Goal: Task Accomplishment & Management: Complete application form

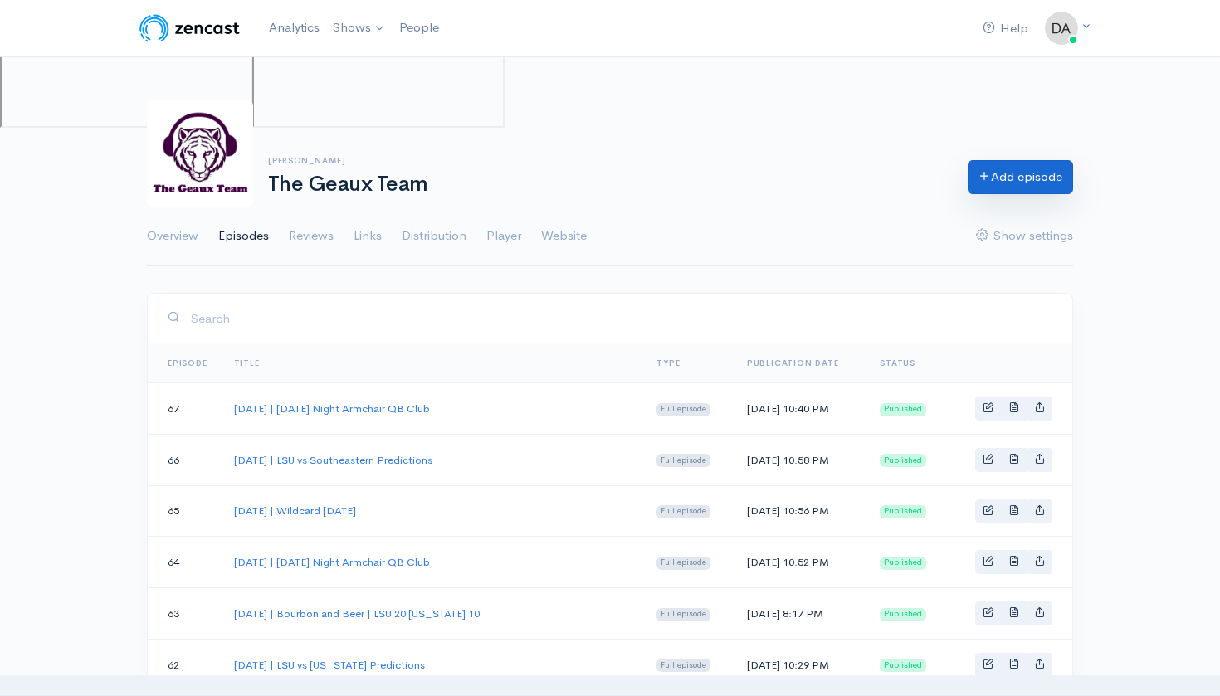
click at [1026, 178] on link "Add episode" at bounding box center [1020, 177] width 105 height 34
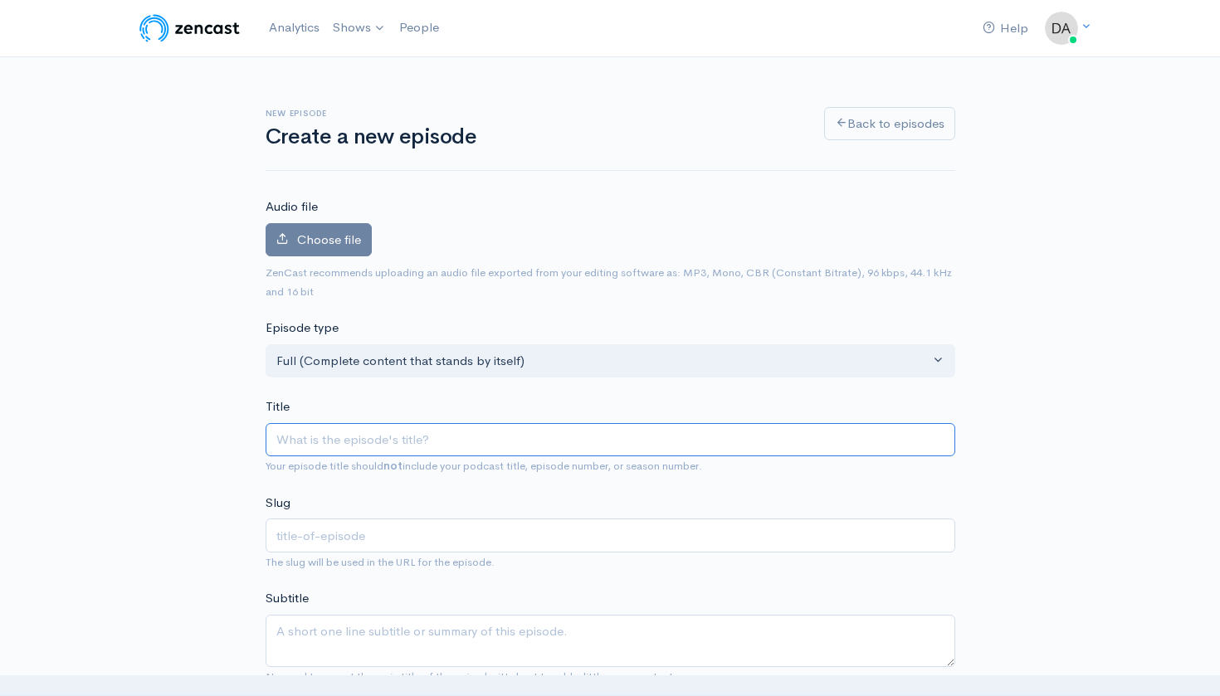
click at [378, 435] on input "Title" at bounding box center [611, 440] width 690 height 34
type input "S"
type input "s"
type input "Se"
type input "se"
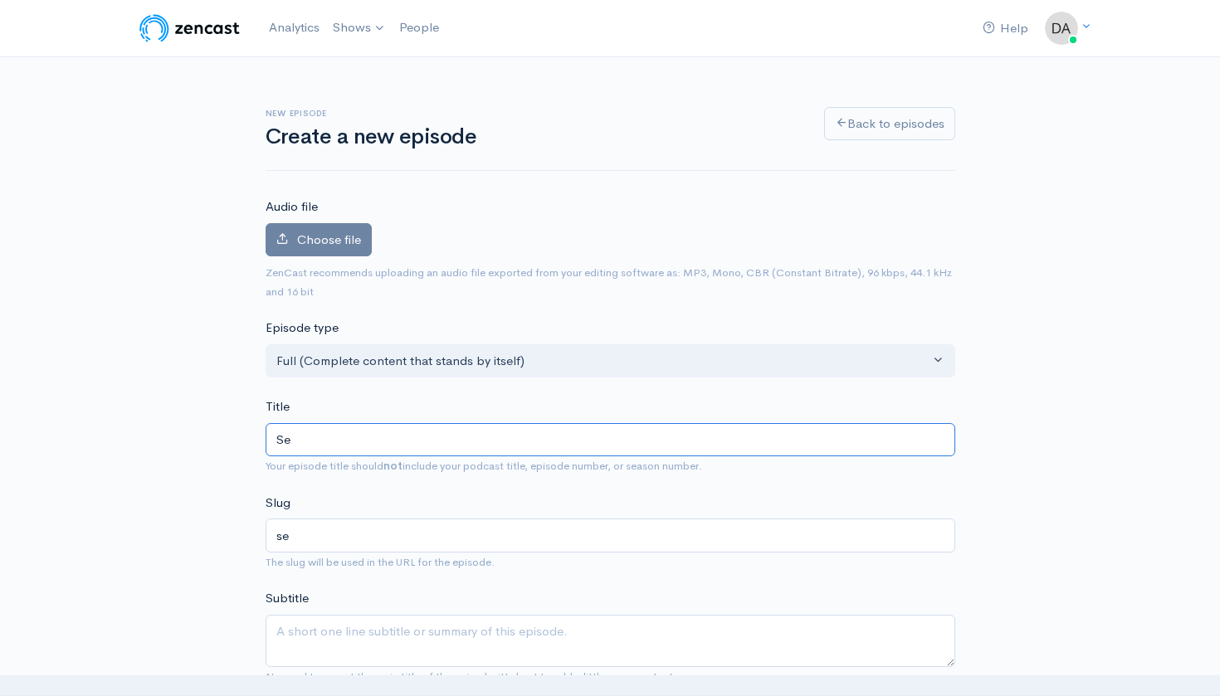
type input "Sep"
type input "sep"
type input "Sept"
type input "sept"
type input "Septe"
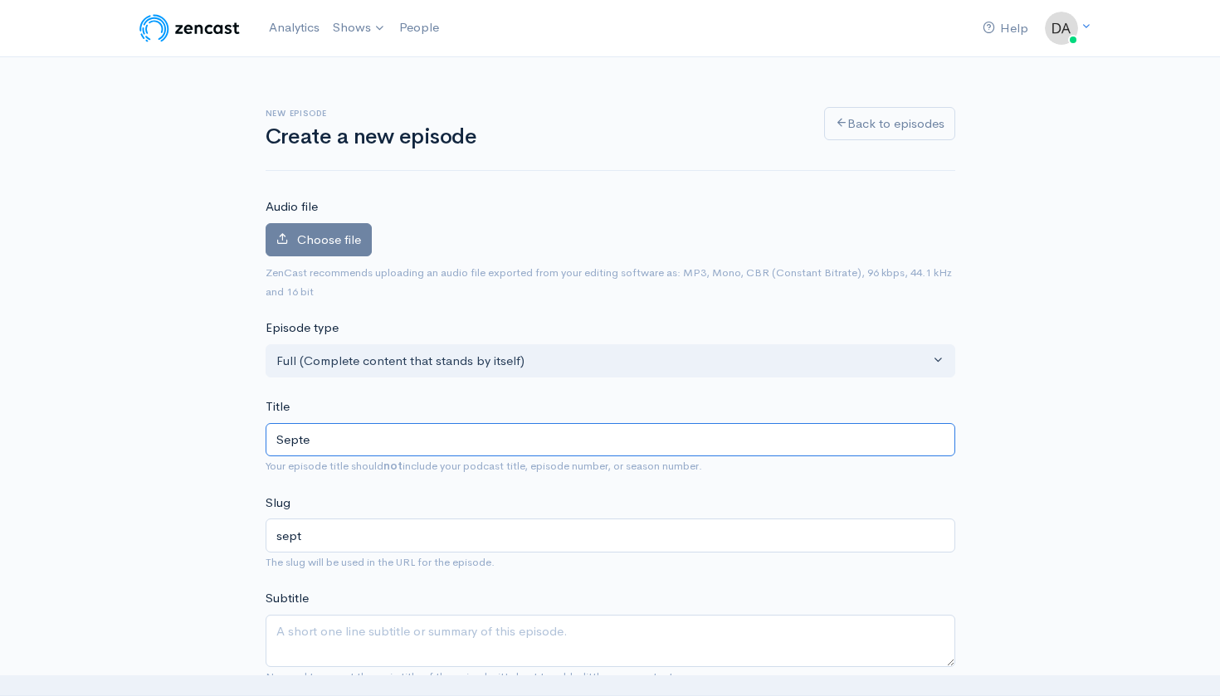
type input "septe"
click at [350, 440] on input "[DATE] | Wildcard [DATE]" at bounding box center [611, 440] width 690 height 34
click at [355, 428] on input "[DATE] | Wildcard [DATE]" at bounding box center [611, 440] width 690 height 34
click at [355, 440] on input "[DATE] | Wildcard [DATE]" at bounding box center [611, 440] width 690 height 34
type input "September 1, 2025 | Wildcard Wednesday"
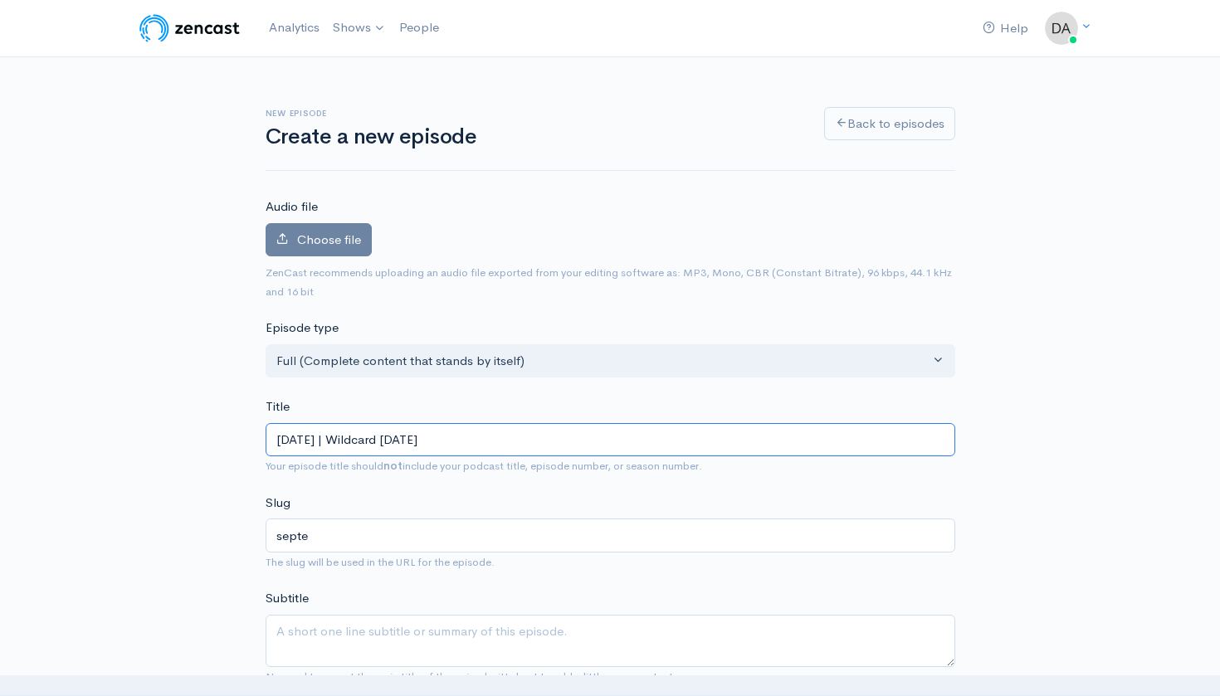
type input "september-1-2025-wildcard-wednesday"
type input "September , 2025 | Wildcard Wednesday"
type input "september-2025-wildcard-wednesday"
type input "September 2, 2025 | Wildcard Wednesday"
type input "september-2-2025-wildcard-wednesday"
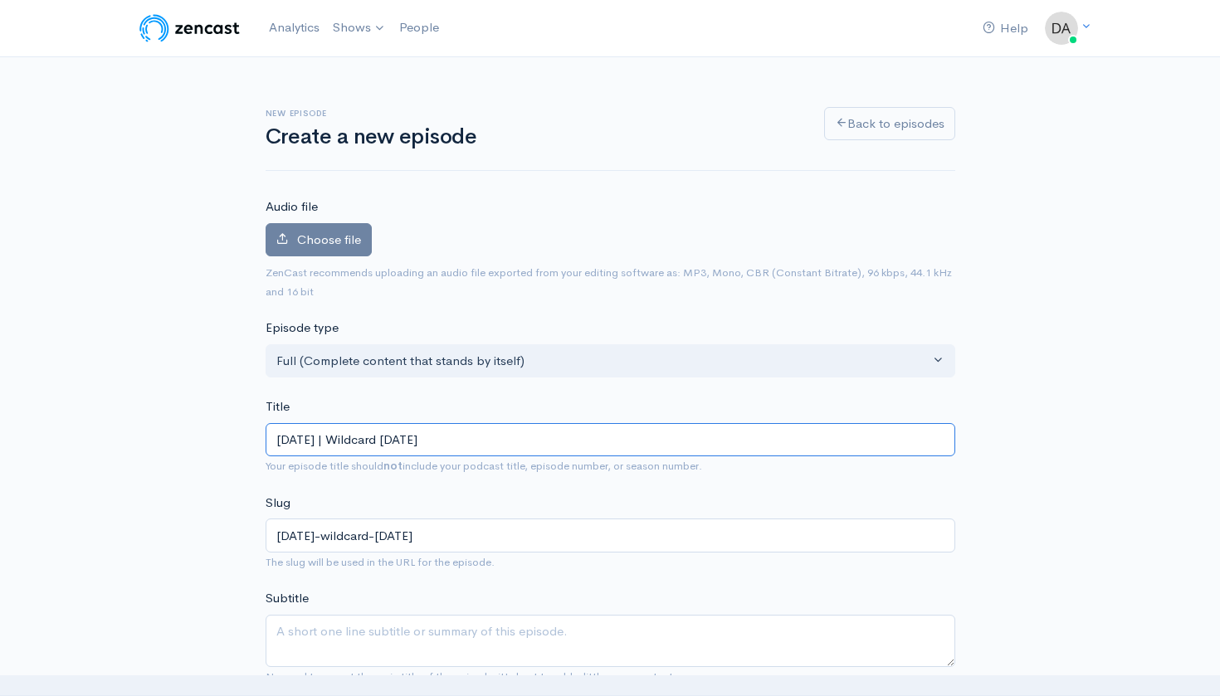
type input "September 24, 2025 | Wildcard Wednesday"
type input "september-24-2025-wildcard-wednesday"
drag, startPoint x: 406, startPoint y: 431, endPoint x: 602, endPoint y: 468, distance: 200.2
click at [602, 468] on div "Title September 24, 2025 | Wildcard Wednesday Your episode title should not inc…" at bounding box center [611, 436] width 690 height 78
type input "September 24, 2025 |"
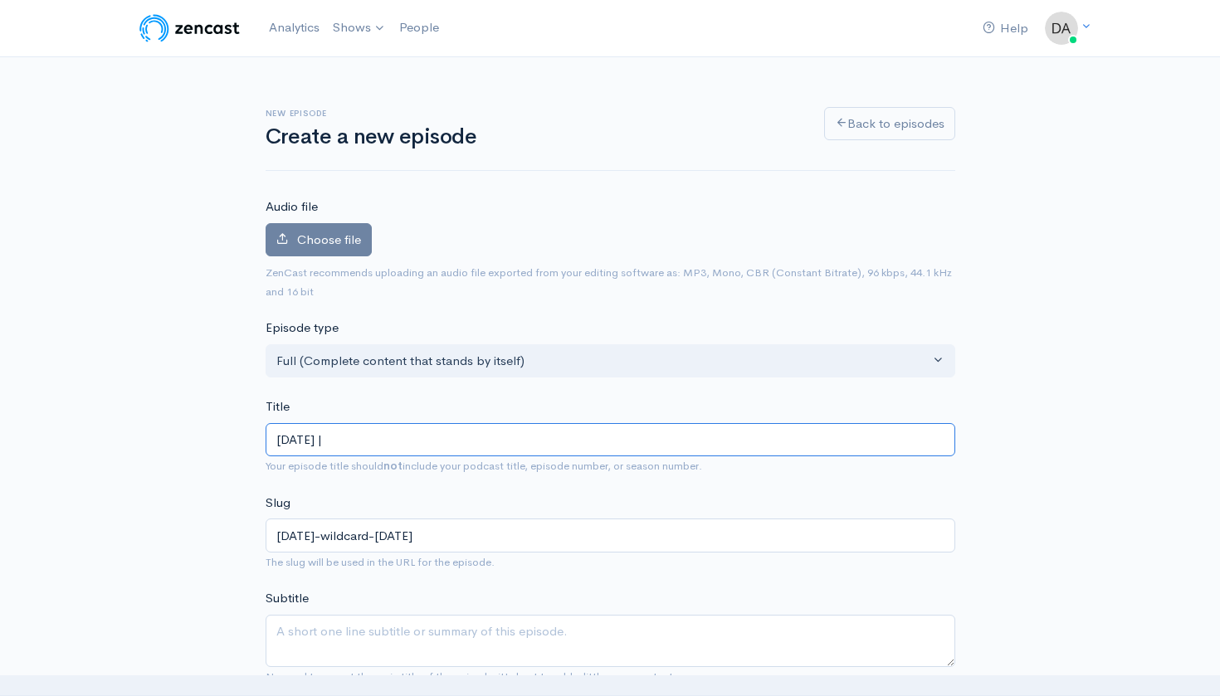
type input "september-24-2025"
type input "September 24, 2025 | S"
type input "september-24-2025-s"
type input "September 24, 2025 | Sp"
type input "september-24-2025-sp"
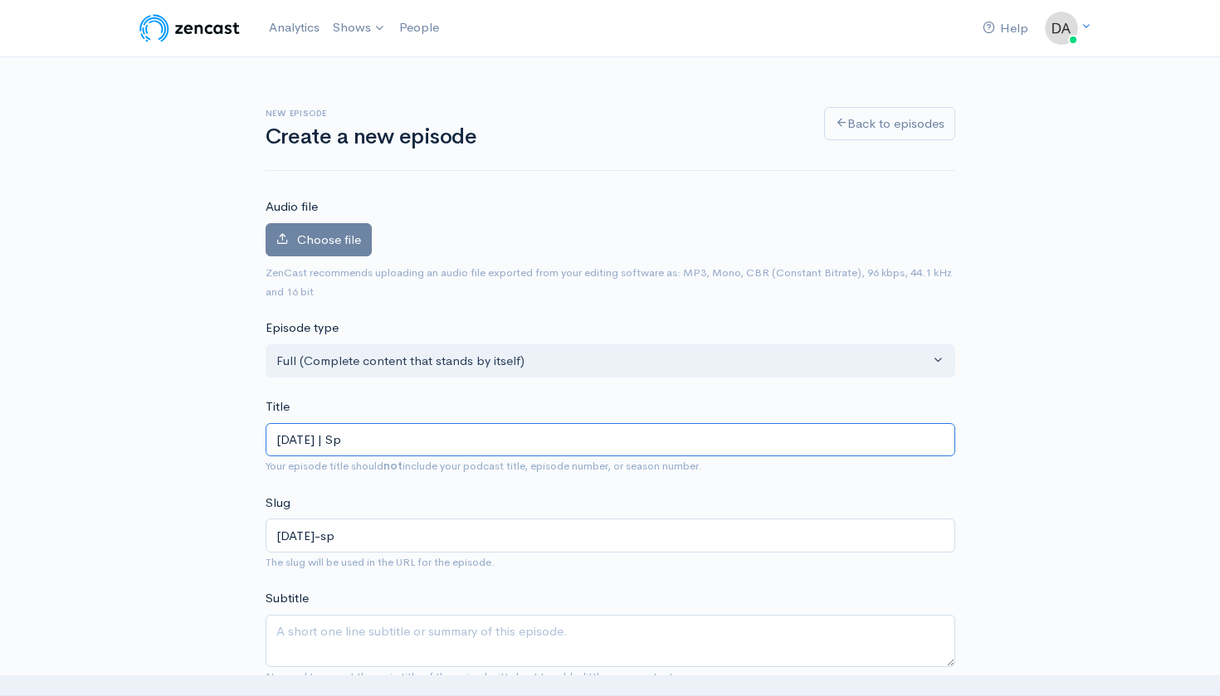
type input "September 24, 2025 | Spe"
type input "september-24-2025-spe"
type input "September 24, 2025 | Spec"
type input "september-24-2025-spec"
type input "September 24, 2025 | Speci"
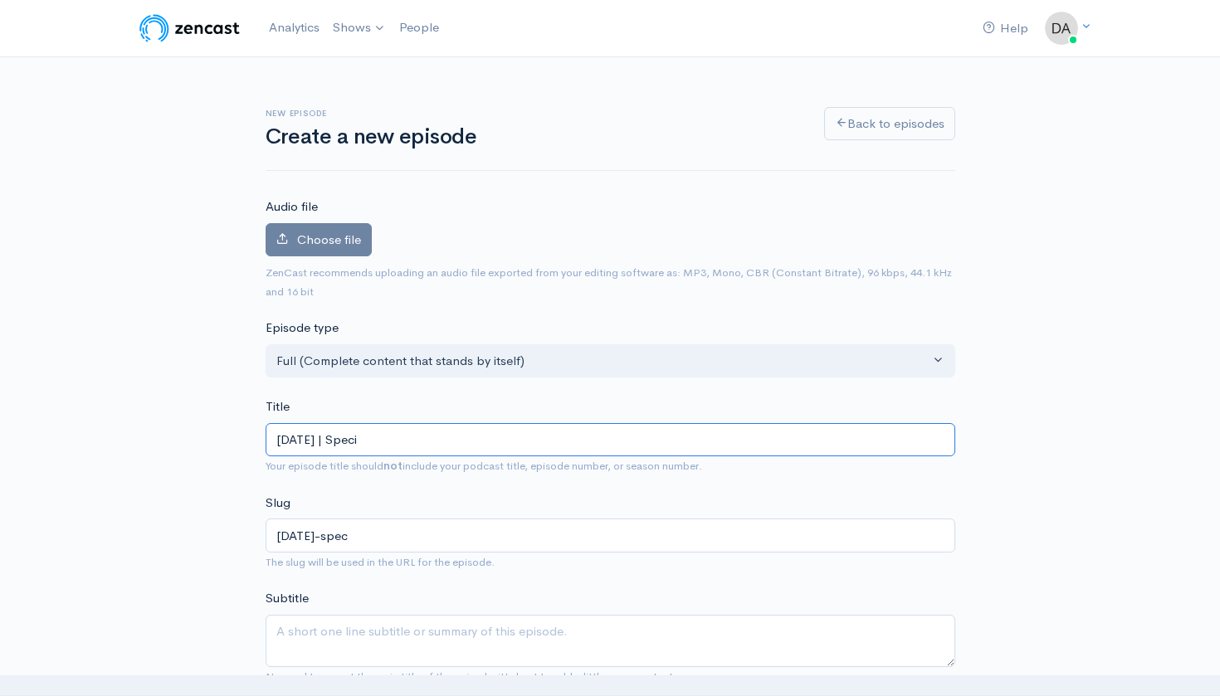
type input "september-24-2025-speci"
type input "September 24, 2025 | Specia"
type input "september-24-2025-specia"
type input "September 24, 2025 | Speciat"
type input "september-24-2025-speciat"
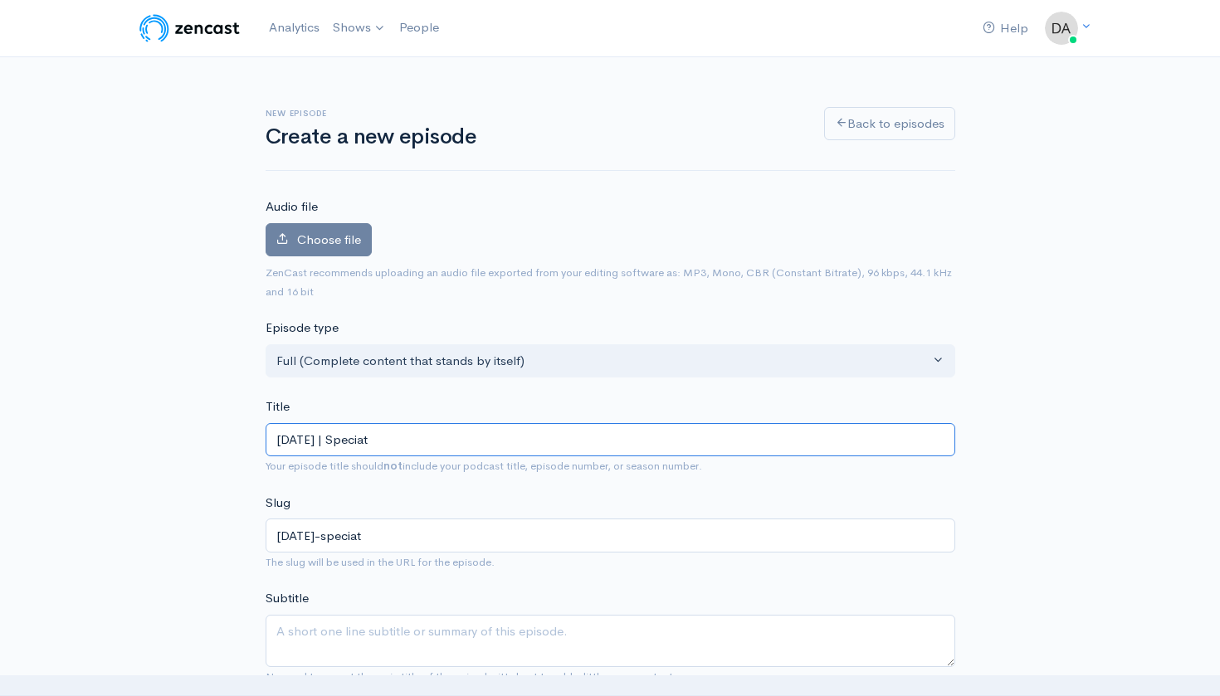
type input "September 24, 2025 | Special"
type input "september-24-2025-special"
type input "September 24, 2025 | Specia"
type input "september-24-2025-specia"
type input "September 24, 2025 | Special"
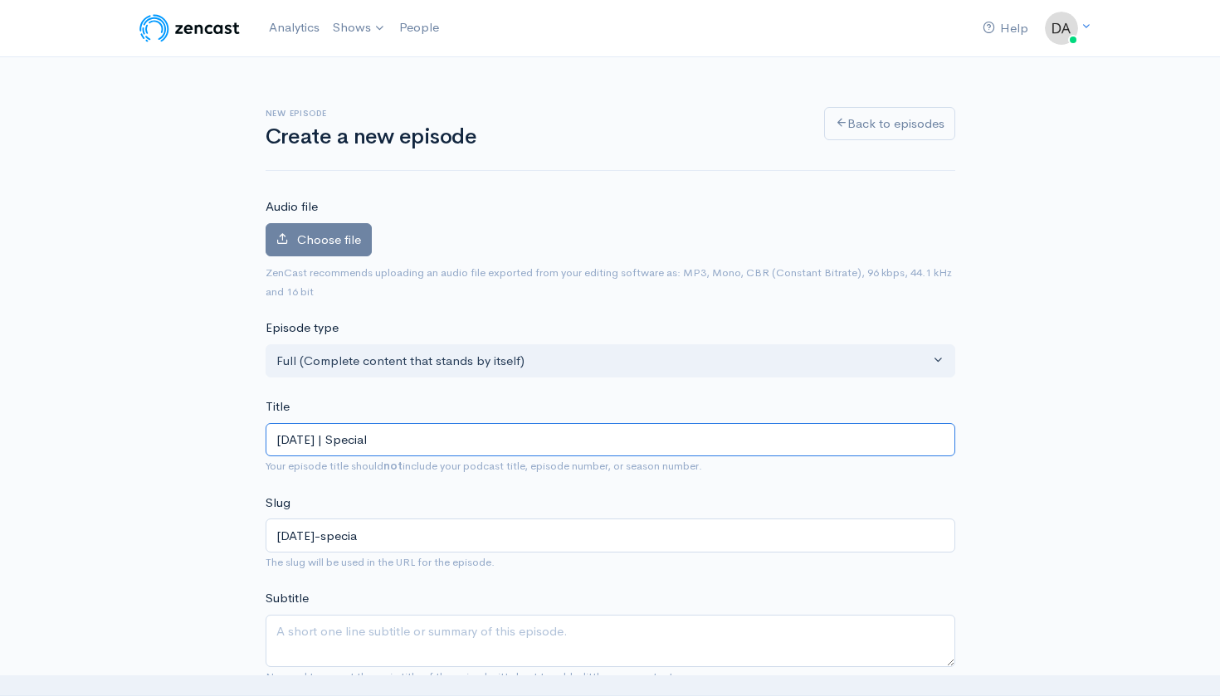
type input "september-24-2025-special"
type input "September 24, 2025 | Special G"
type input "september-24-2025-special-g"
type input "September 24, 2025 | Special Gu"
type input "september-24-2025-special-gu"
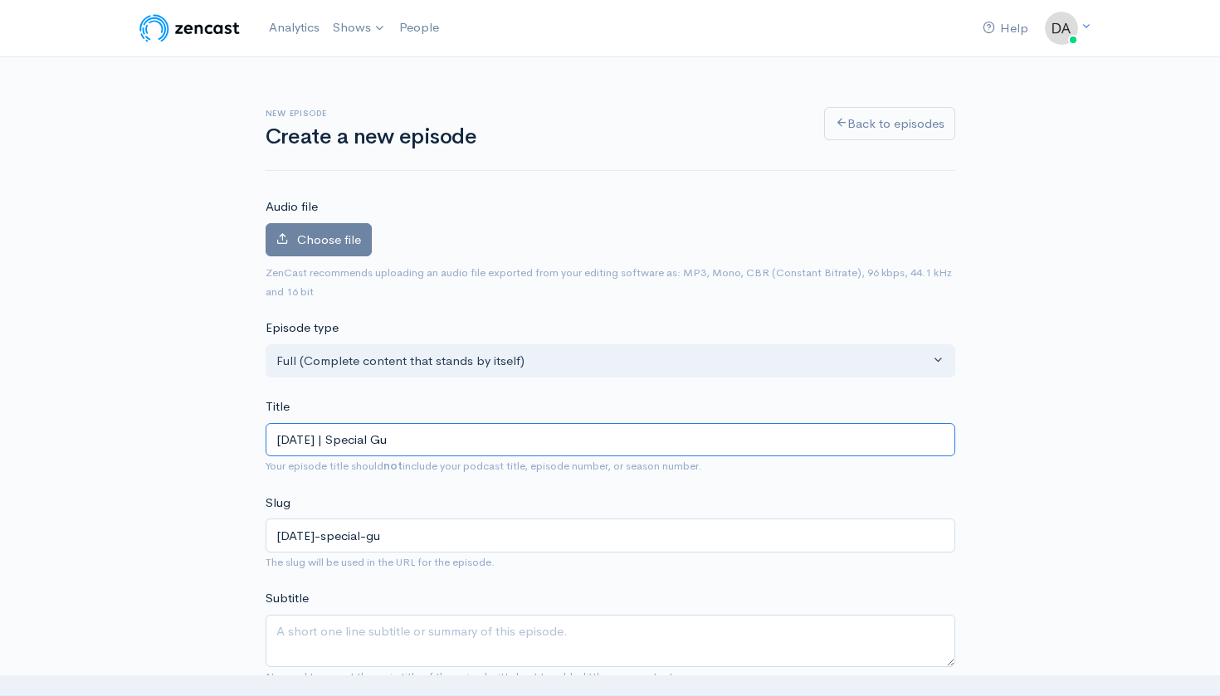
type input "September 24, 2025 | Special Gue"
type input "september-24-2025-special-gue"
type input "September 24, 2025 | Special Gues"
type input "september-24-2025-special-gues"
type input "September 24, 2025 | Special Guest"
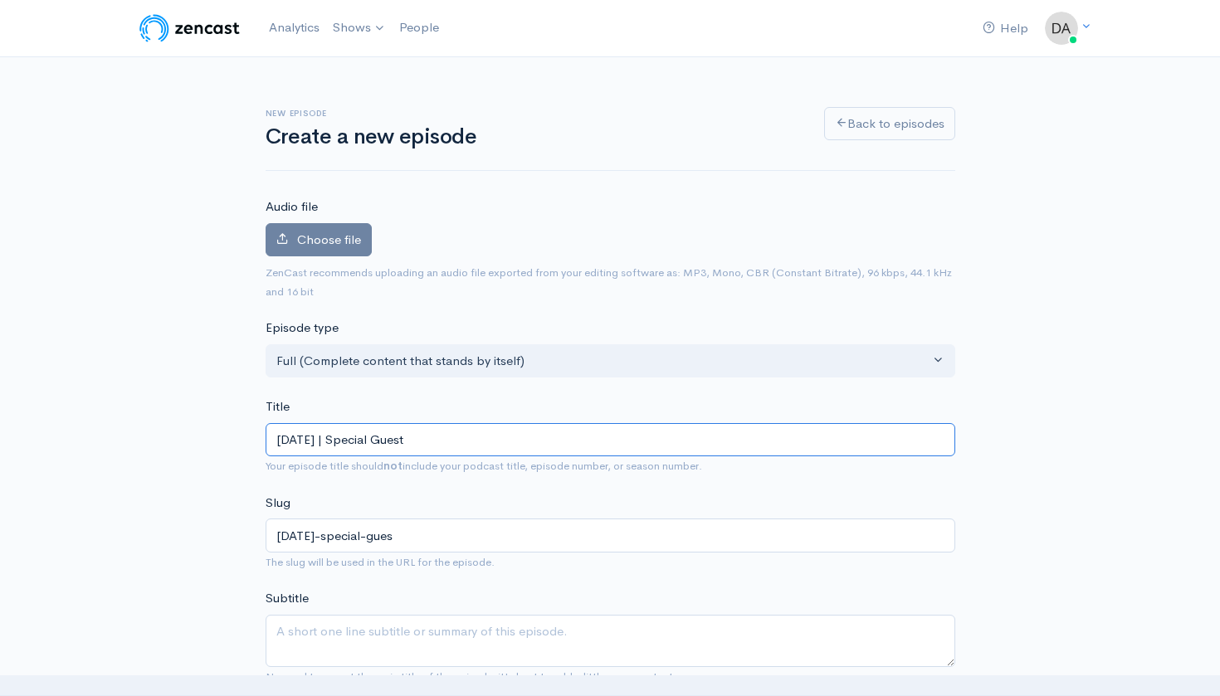
type input "september-24-2025-special-guest"
type input "September 24, 2025 | Special Guest o"
type input "september-24-2025-special-guest-o"
type input "September 24, 2025 | Special Guest of"
type input "september-24-2025-special-guest-of"
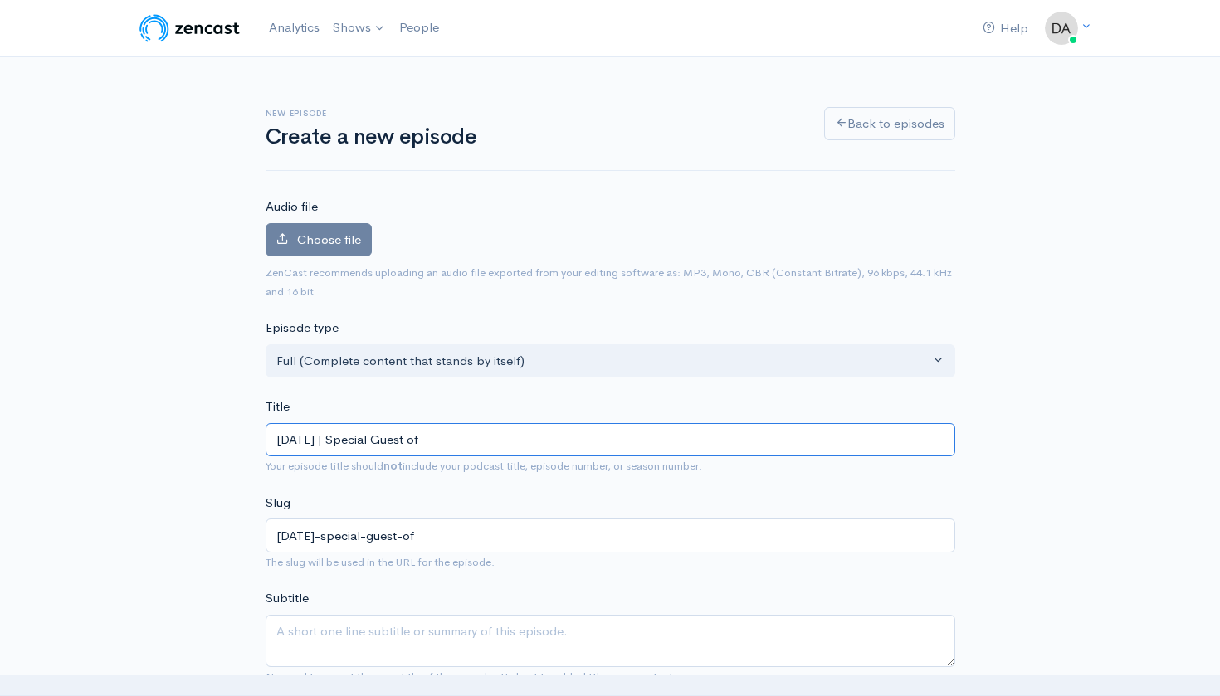
type input "September 24, 2025 | Special Guest o"
type input "september-24-2025-special-guest-o"
type input "September 24, 2025 | Special Guest"
type input "september-24-2025-special-guest"
type input "September 24, 2025 | Special Guest J"
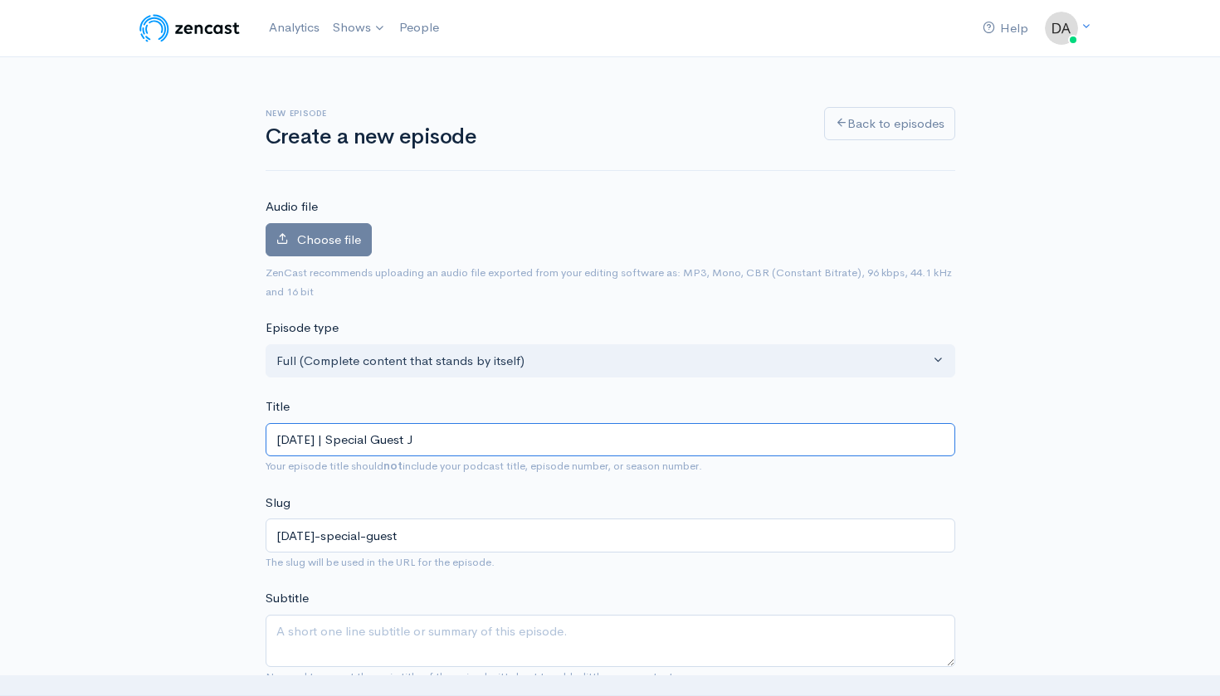
type input "september-24-2025-special-guest-j"
type input "September 24, 2025 | Special Guest Ja"
type input "september-24-2025-special-guest-ja"
type input "September 24, 2025 | Special Guest Jac"
type input "september-24-2025-special-guest-jac"
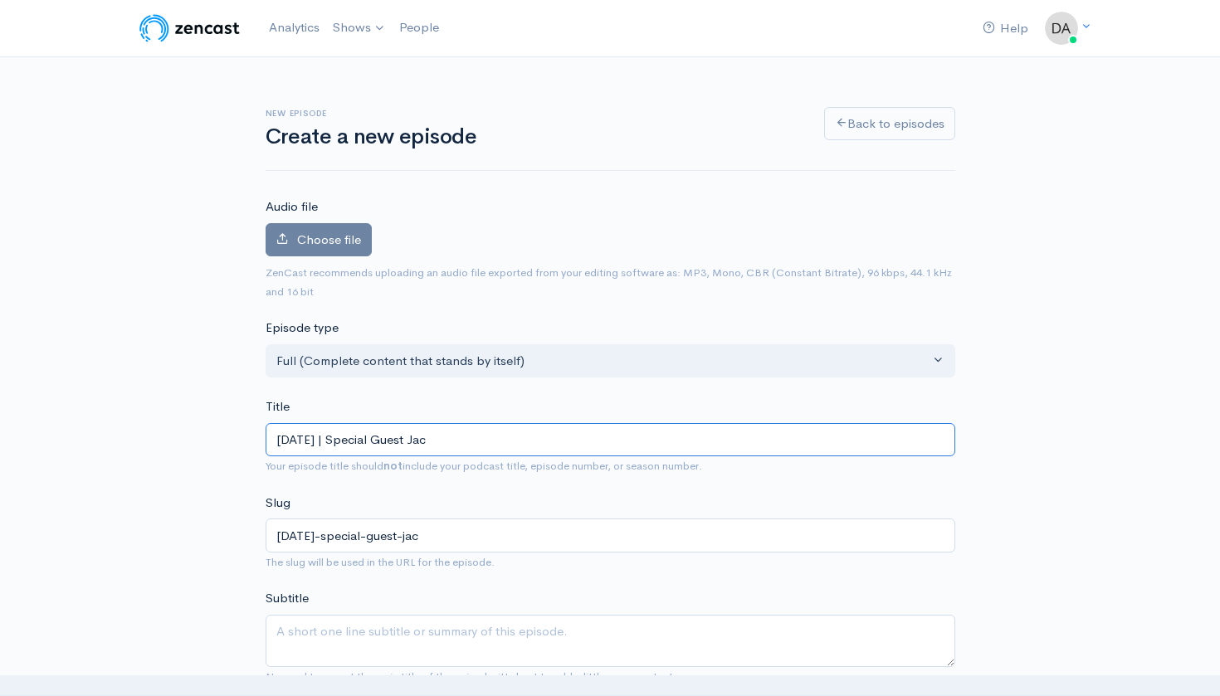
type input "September 24, 2025 | Special Guest Jace"
type input "september-24-2025-special-guest-jace"
type input "September 24, 2025 | Special Guest Jace L"
type input "september-24-2025-special-guest-jace-l"
type input "September 24, 2025 | Special Guest Jace Le"
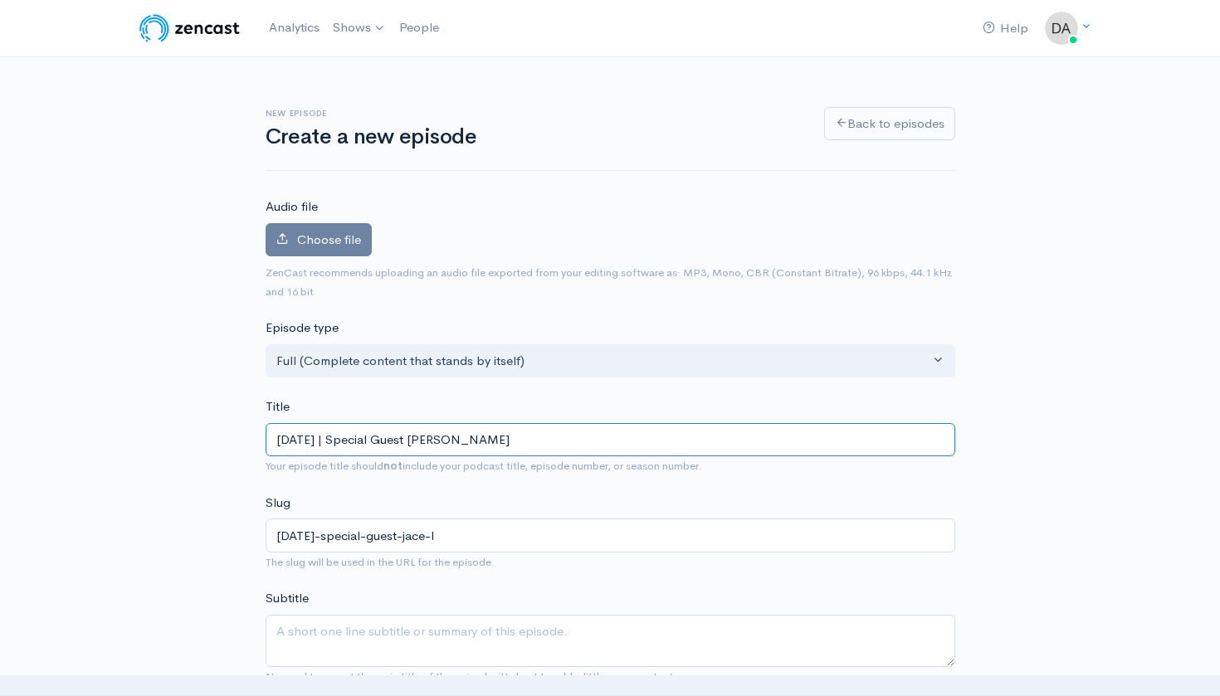
type input "september-24-2025-special-guest-jace-le"
type input "September 24, 2025 | Special Guest Jace LeJ"
type input "september-24-2025-special-guest-jace-lej"
type input "September 24, 2025 | Special Guest Jace LeJu"
type input "september-24-2025-special-guest-jace-leju"
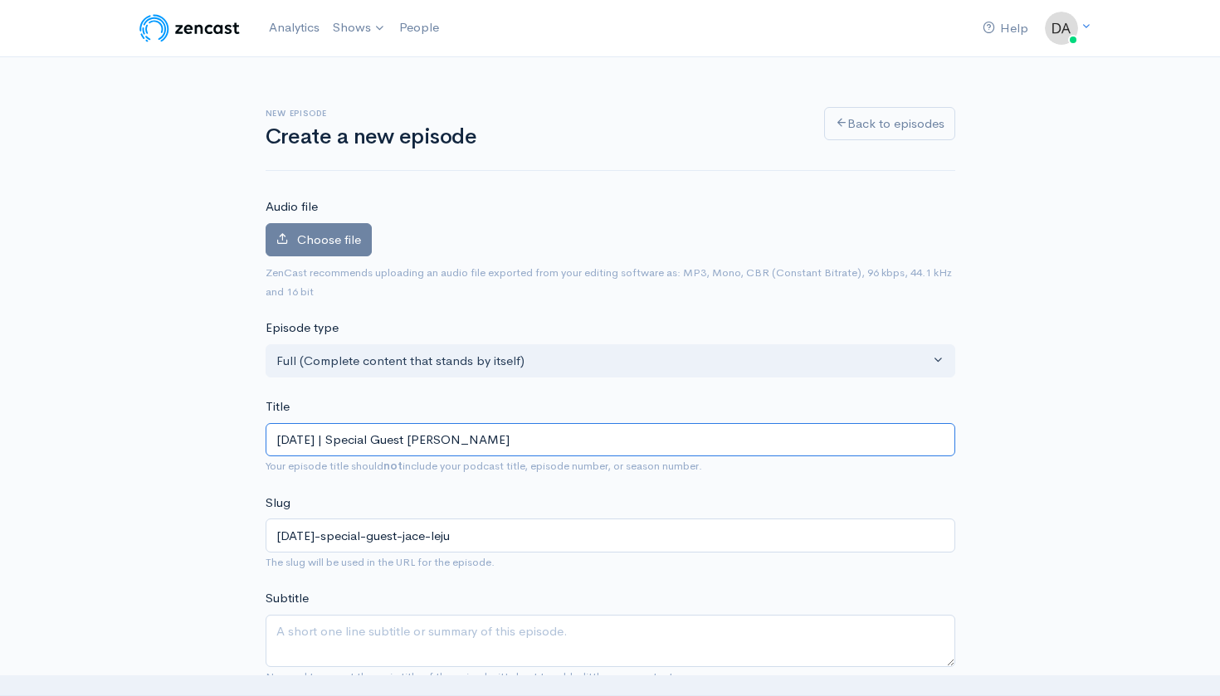
type input "September 24, 2025 | Special Guest Jace LeJe"
type input "september-24-2025-special-guest-jace-leje"
type input "September 24, 2025 | Special Guest Jace LeJeu"
type input "september-24-2025-special-guest-jace-lejeu"
type input "September 24, 2025 | Special Guest Jace LeJeun"
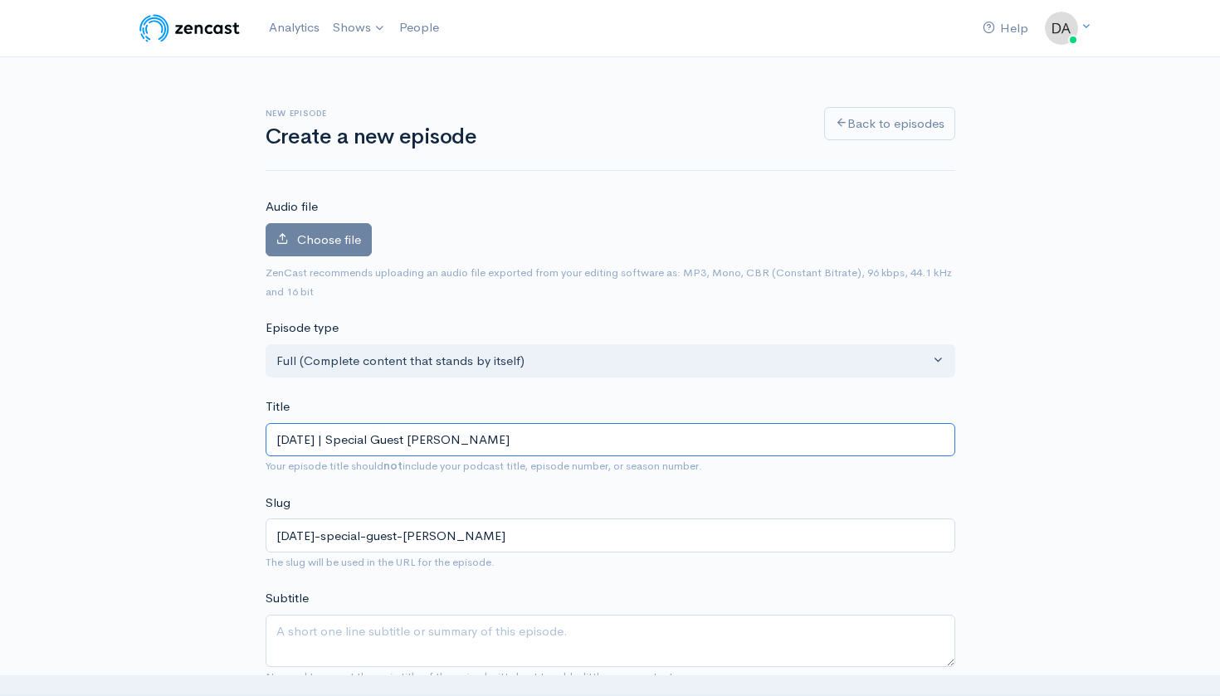
type input "september-24-2025-special-guest-jace-lejeun"
type input "[DATE] | Special Guest [PERSON_NAME]"
type input "september-24-2025-special-guest-jace-lejeune"
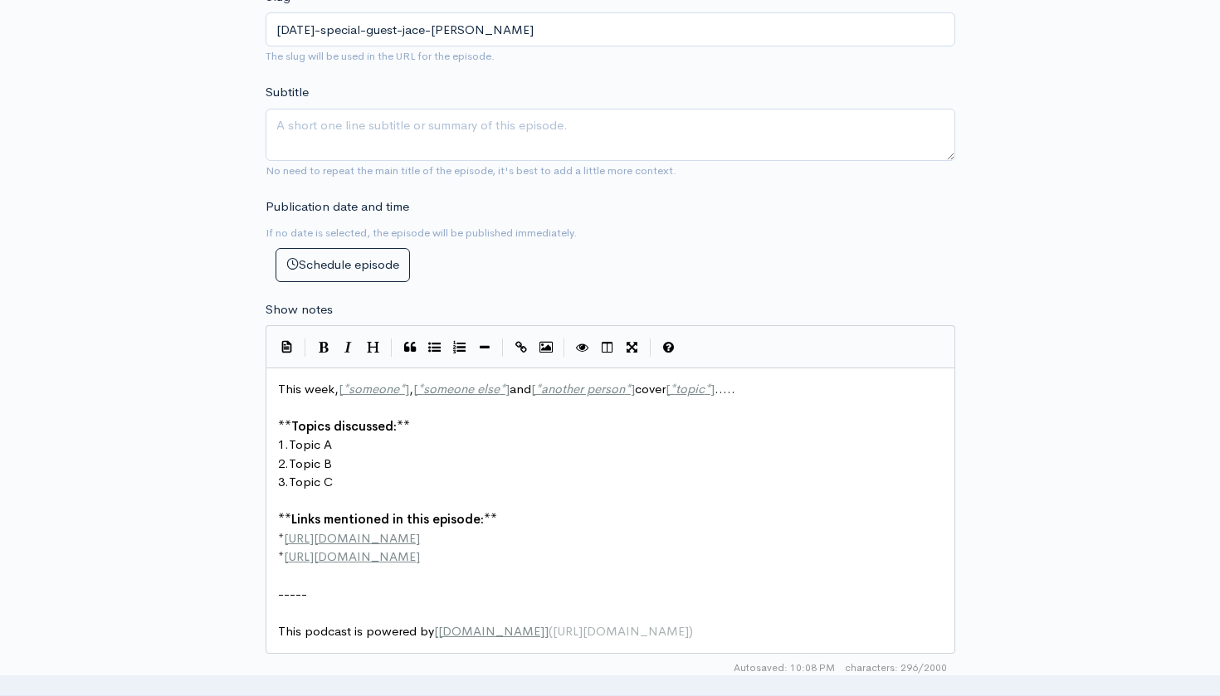
scroll to position [512, 0]
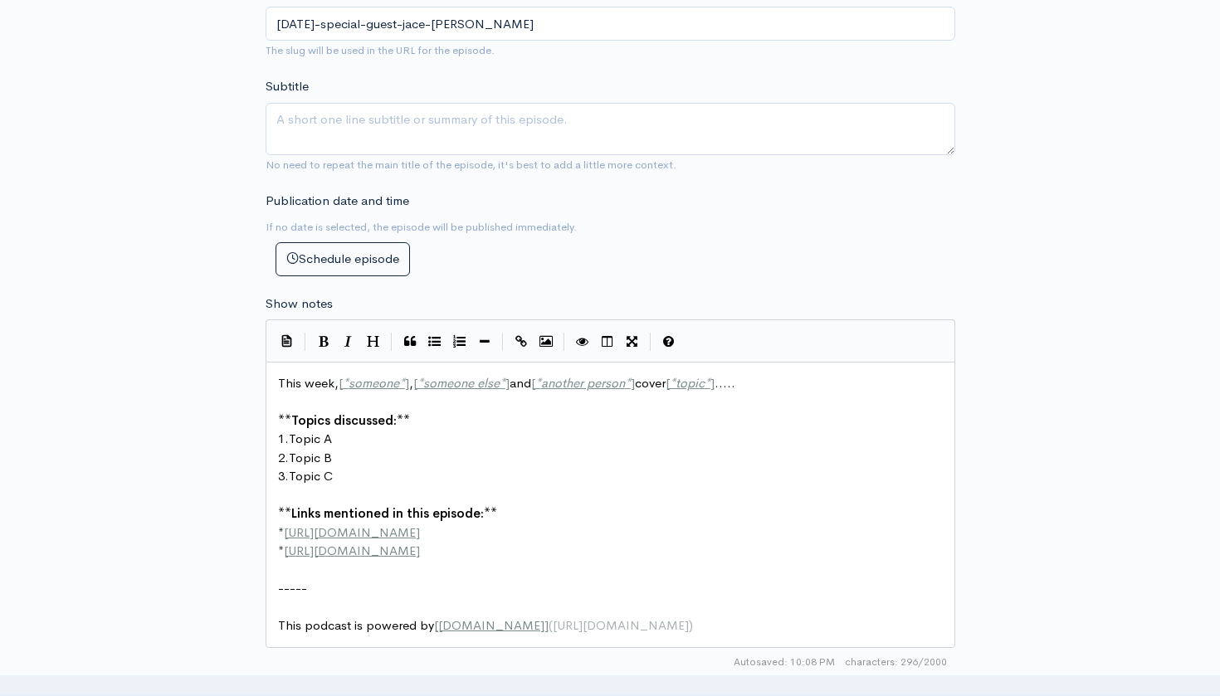
type input "[DATE] | Special Guest [PERSON_NAME]"
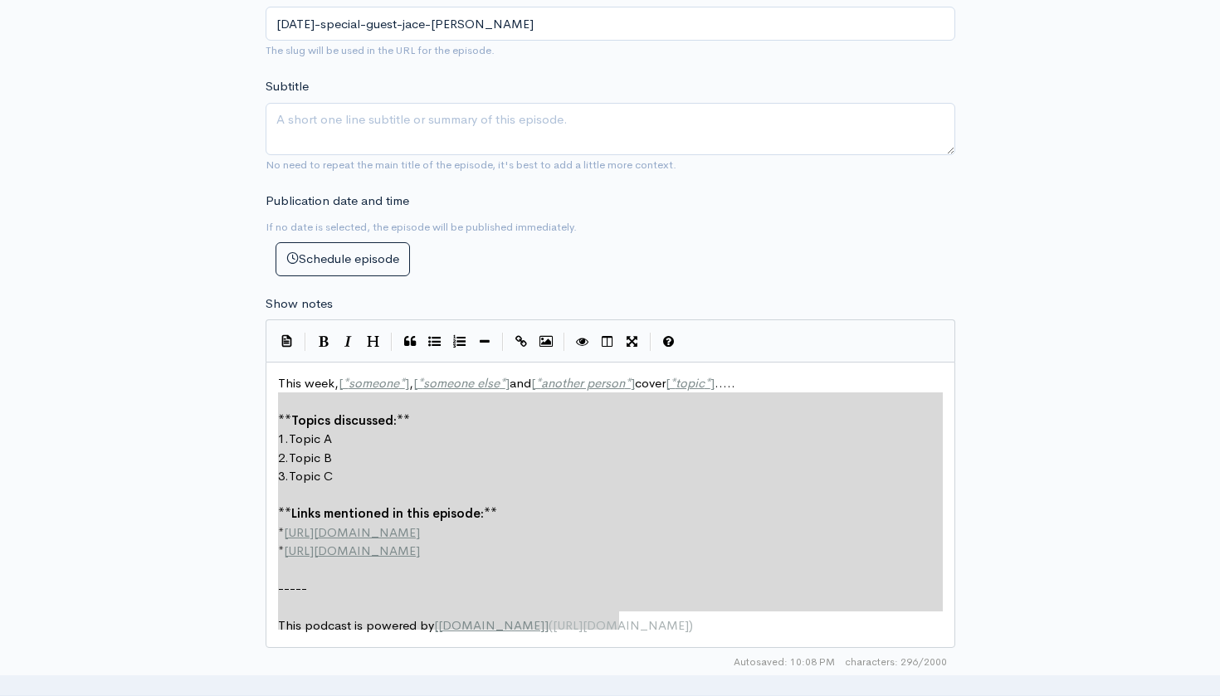
type textarea "This week, [*someone*], [*someone else*] and [*another person*] cover [*topic*]…"
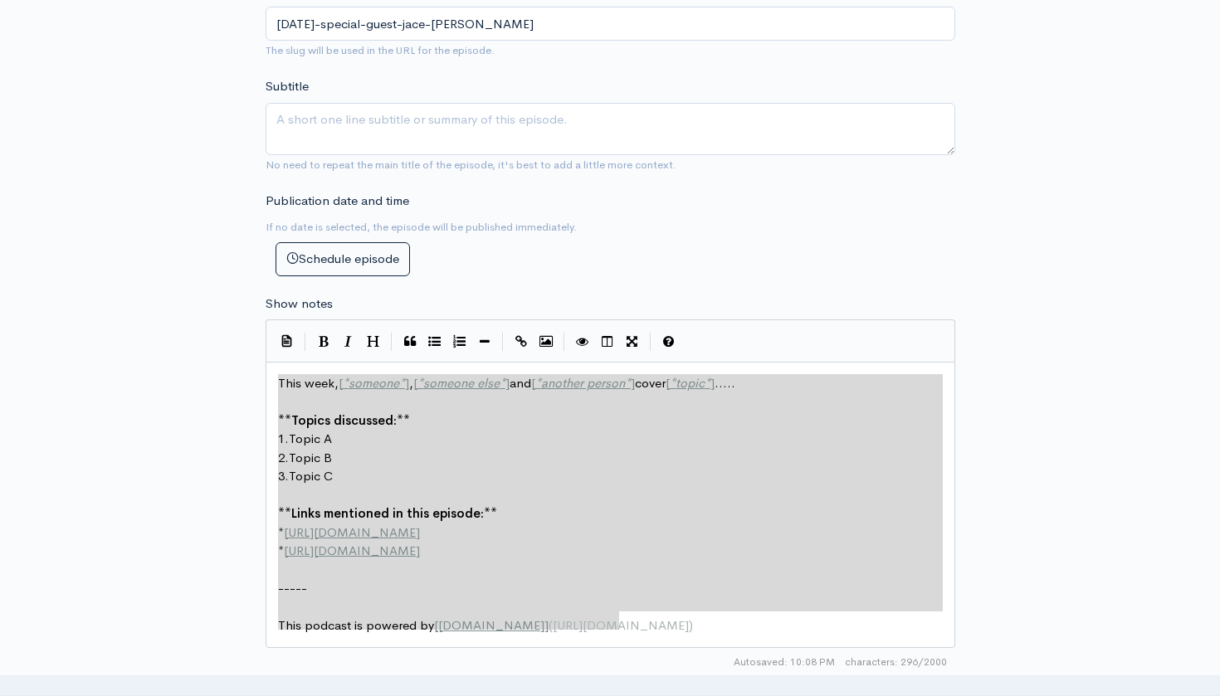
drag, startPoint x: 648, startPoint y: 614, endPoint x: 239, endPoint y: 363, distance: 480.2
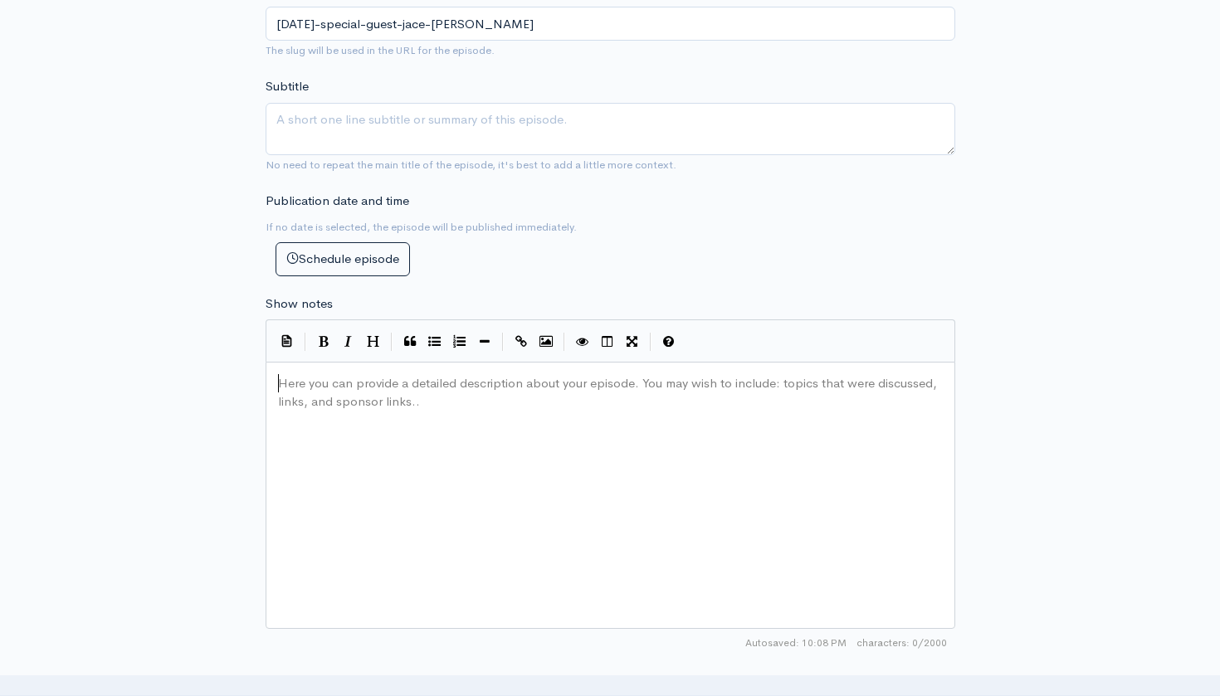
type textarea "​"
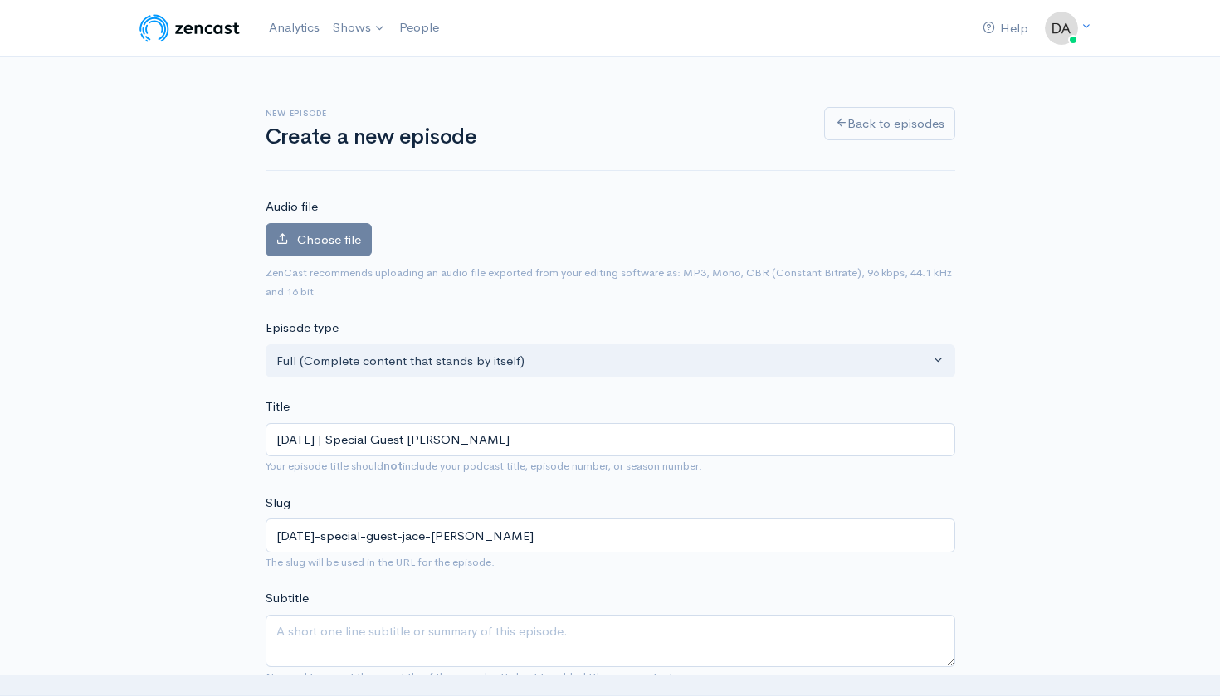
scroll to position [0, 0]
click at [320, 232] on span "Choose file" at bounding box center [329, 240] width 64 height 16
click at [0, 0] on input "Choose file" at bounding box center [0, 0] width 0 height 0
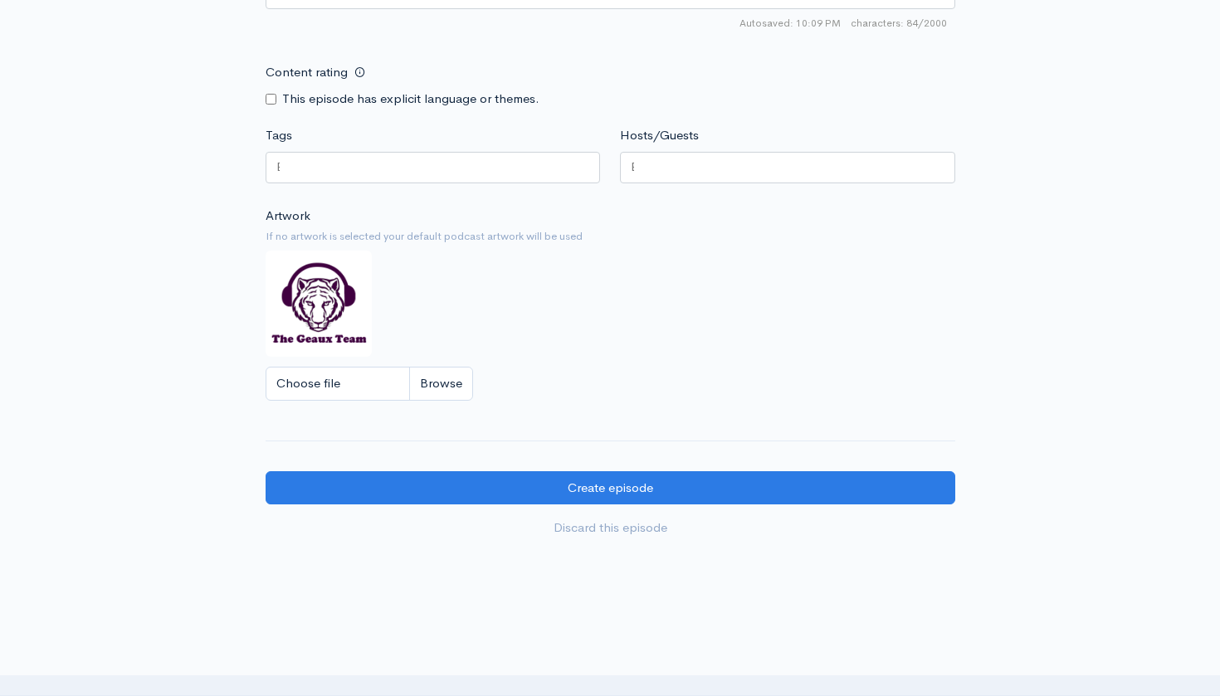
scroll to position [1243, 0]
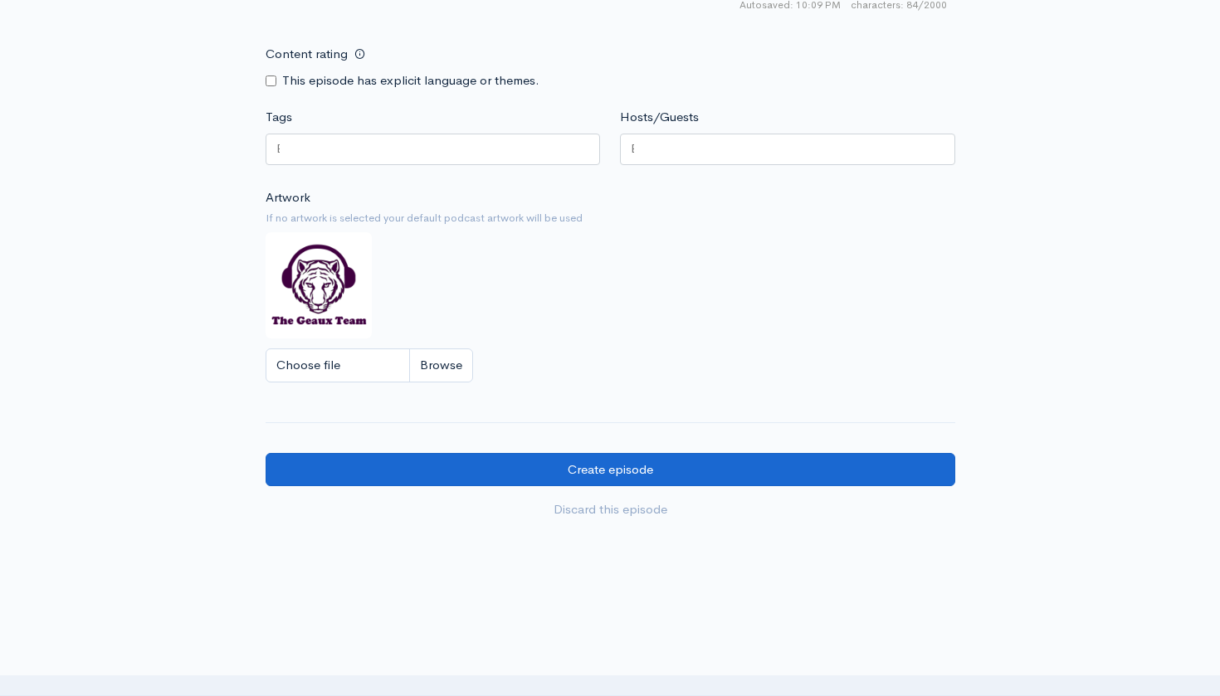
click at [755, 453] on input "Create episode" at bounding box center [611, 470] width 690 height 34
